Goal: Information Seeking & Learning: Find specific fact

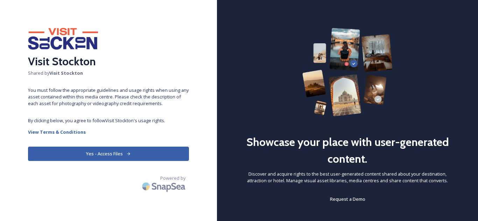
click at [165, 147] on button "Yes - Access Files" at bounding box center [108, 154] width 161 height 14
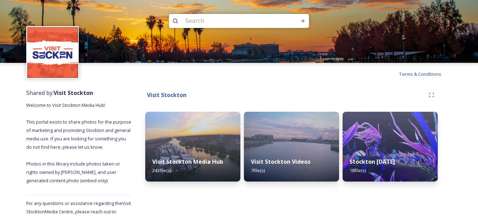
click at [213, 16] on input at bounding box center [230, 20] width 96 height 15
type input "one battle after another"
click at [304, 20] on icon at bounding box center [303, 20] width 4 height 3
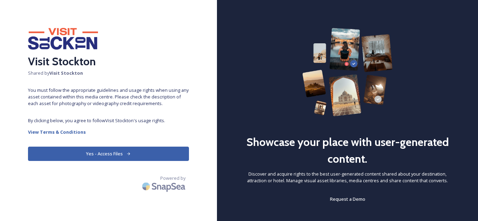
click at [87, 153] on button "Yes - Access Files" at bounding box center [108, 154] width 161 height 14
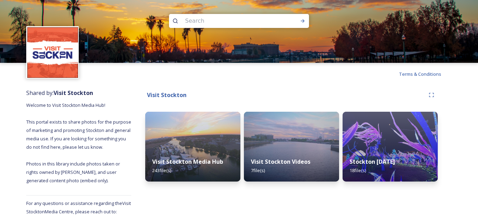
click at [225, 25] on input at bounding box center [230, 20] width 96 height 15
type input "film locations"
click at [302, 19] on icon at bounding box center [303, 21] width 6 height 6
